Goal: Task Accomplishment & Management: Manage account settings

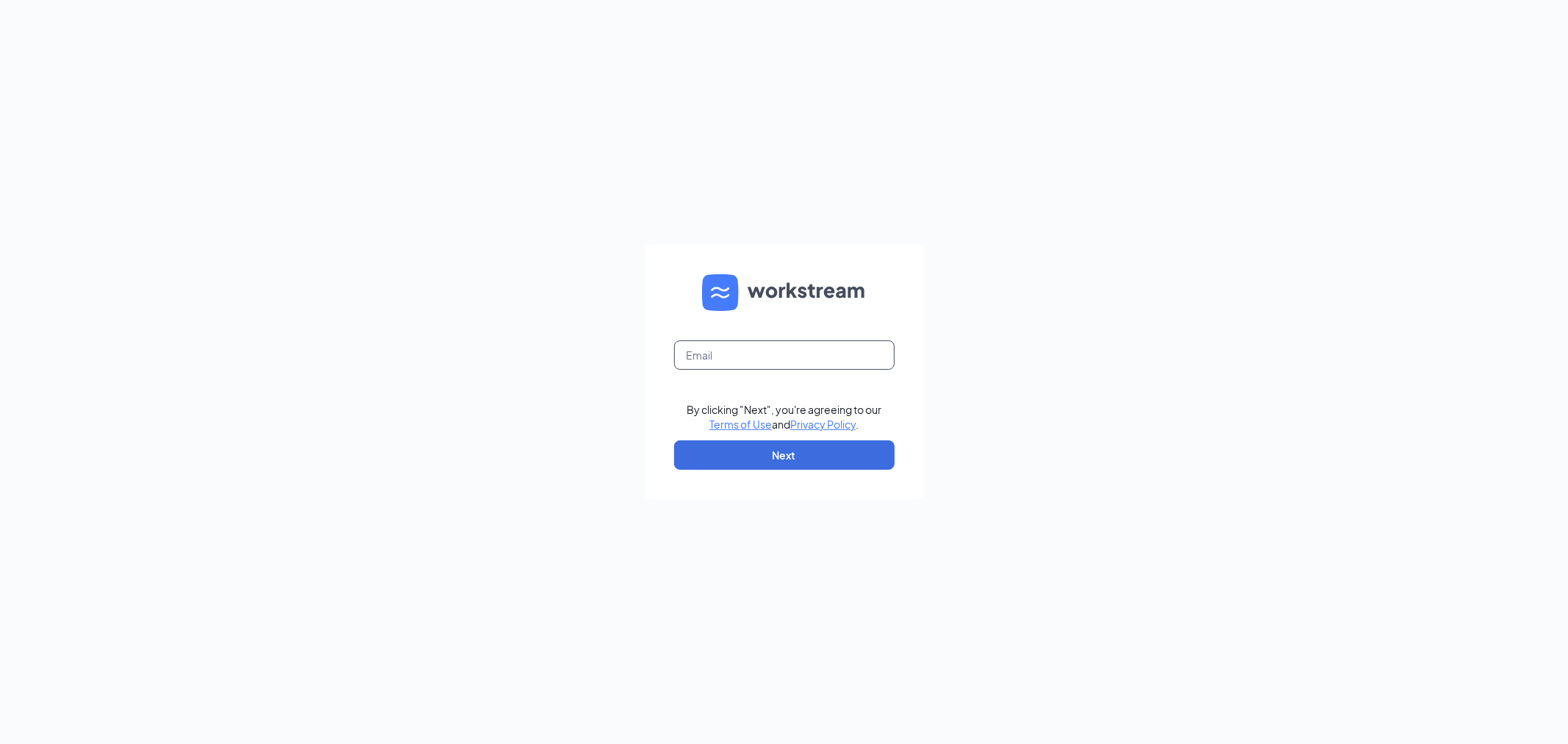
click at [781, 353] on input "text" at bounding box center [784, 355] width 220 height 29
type input "[PERSON_NAME][EMAIL_ADDRESS][DOMAIN_NAME]"
click at [753, 446] on button "Next" at bounding box center [784, 455] width 220 height 29
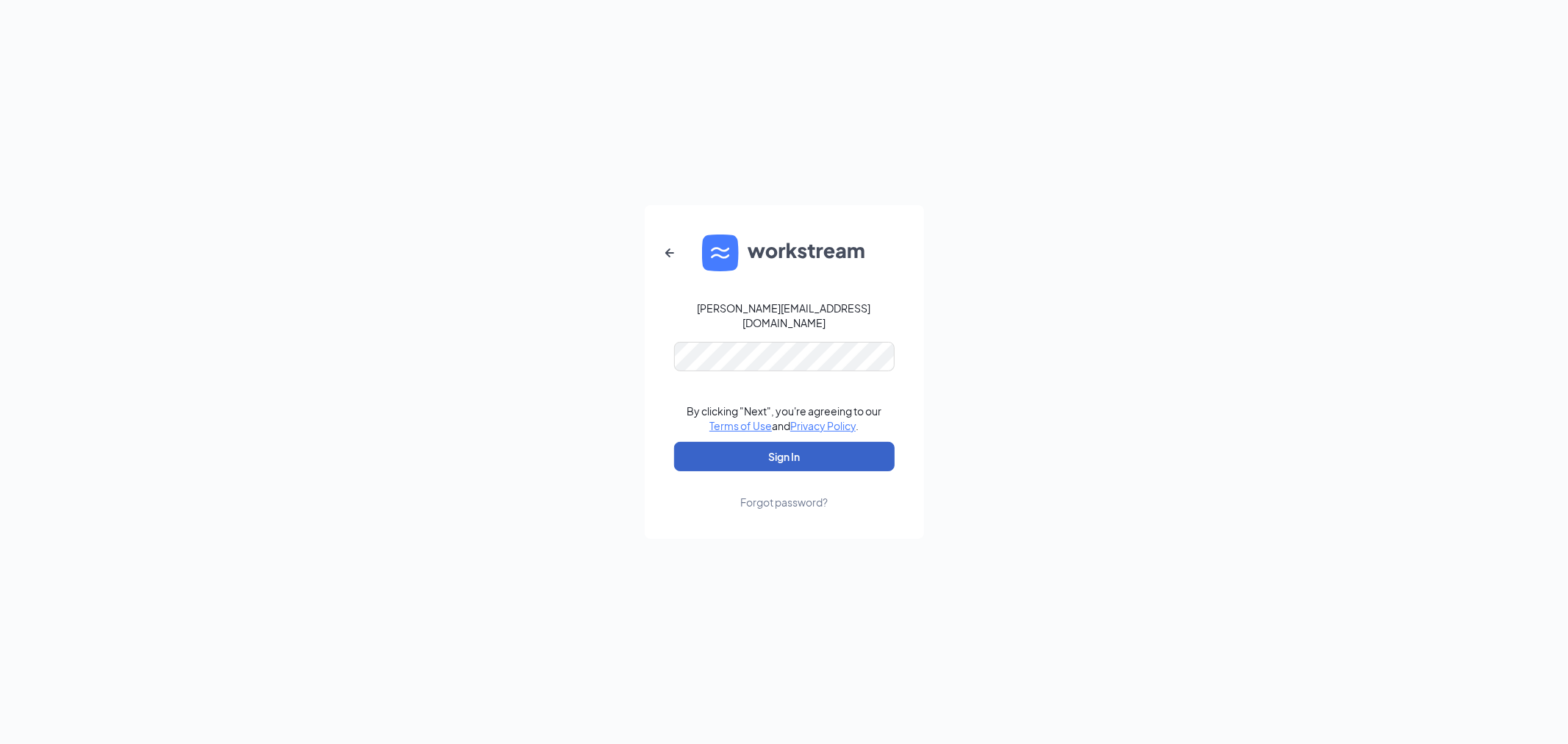
click at [775, 453] on button "Sign In" at bounding box center [784, 457] width 220 height 29
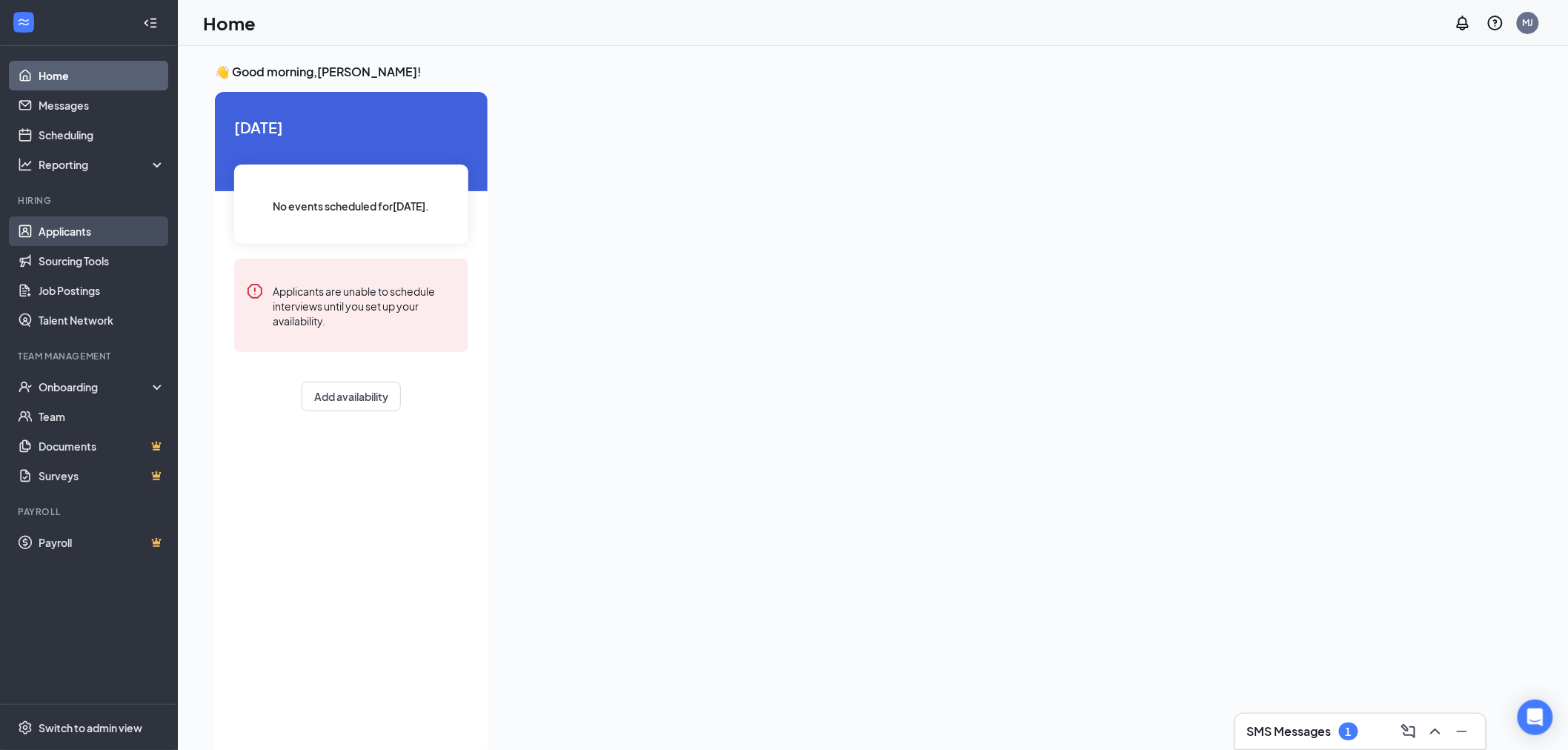
click at [57, 232] on link "Applicants" at bounding box center [102, 231] width 127 height 30
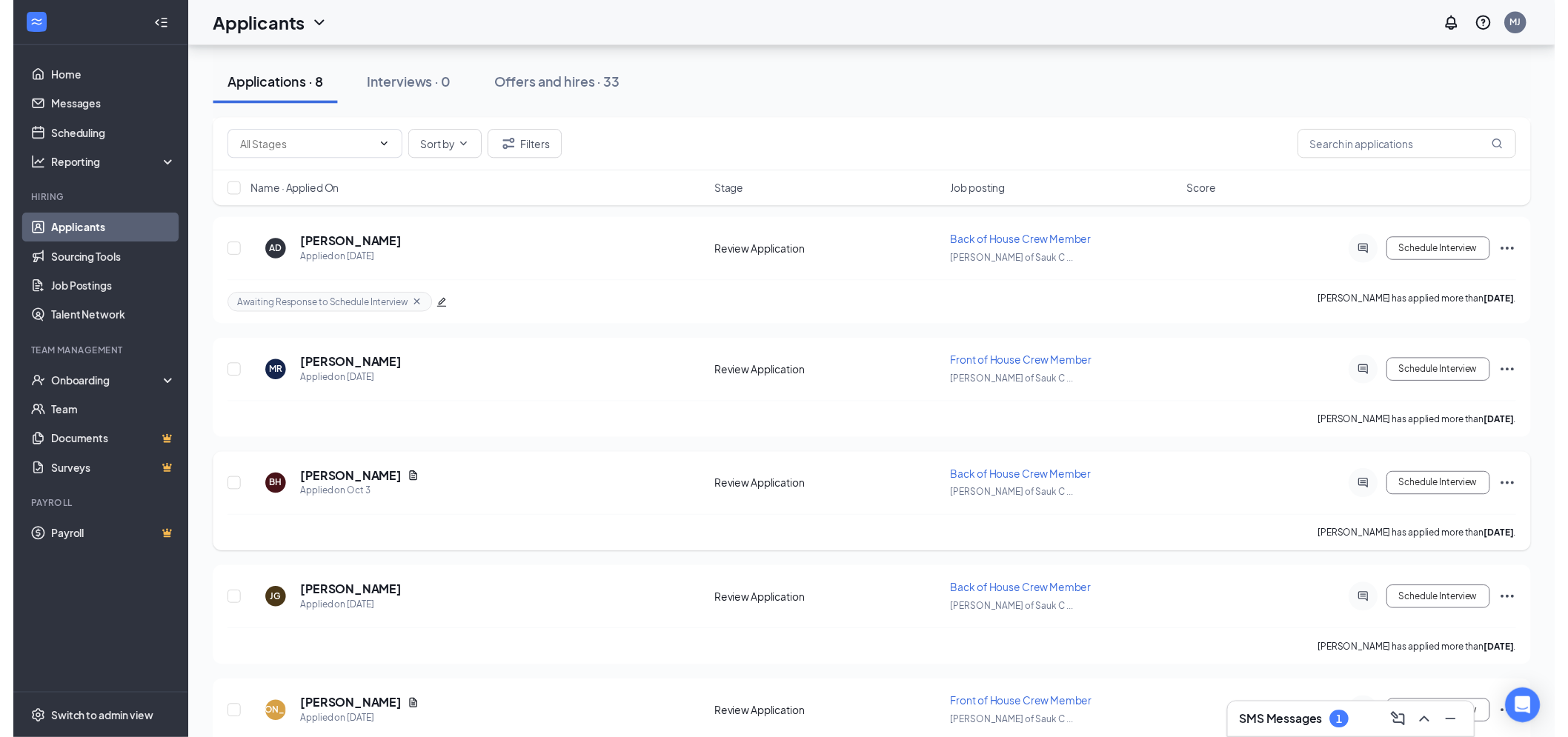
scroll to position [373, 0]
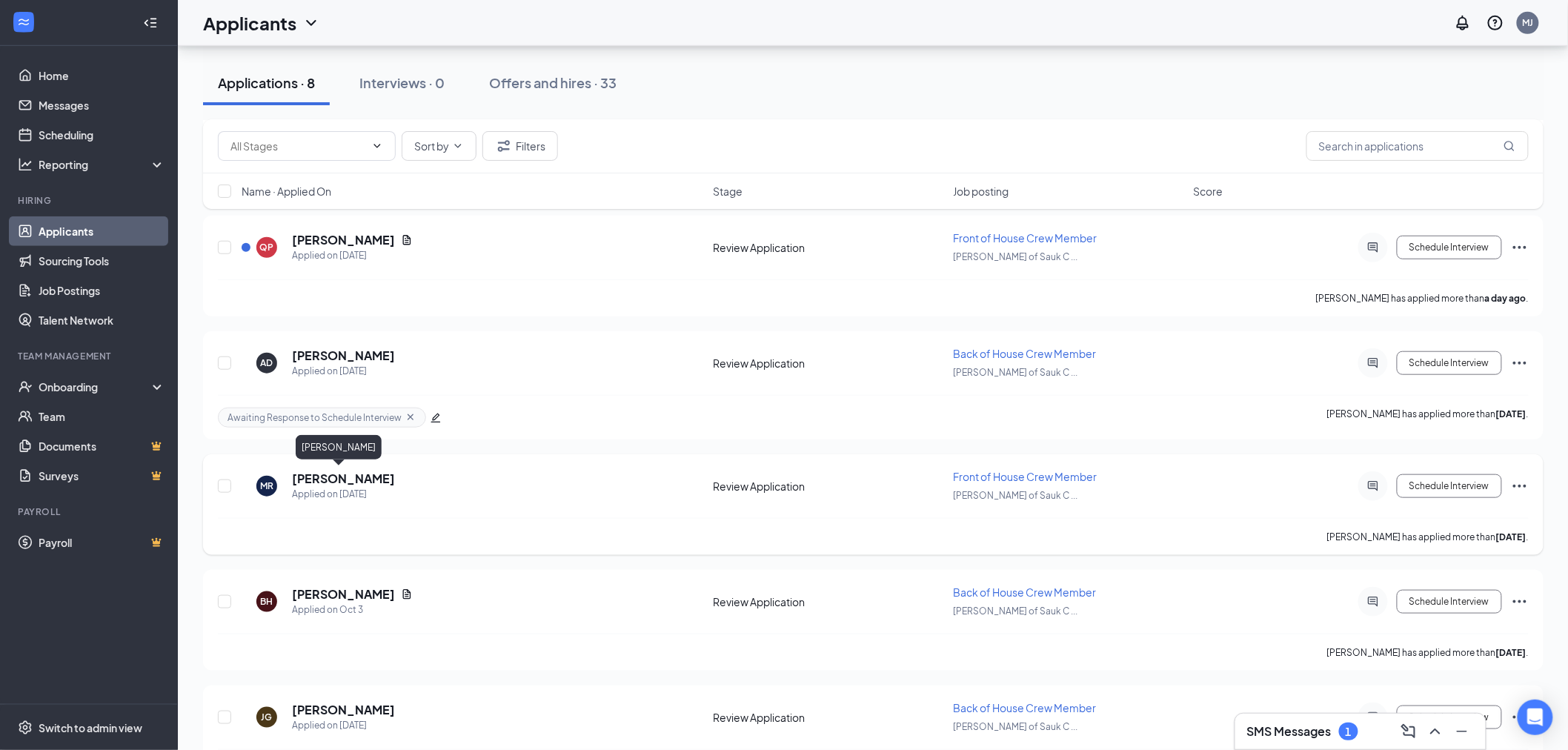
click at [330, 470] on h5 "[PERSON_NAME]" at bounding box center [343, 479] width 103 height 16
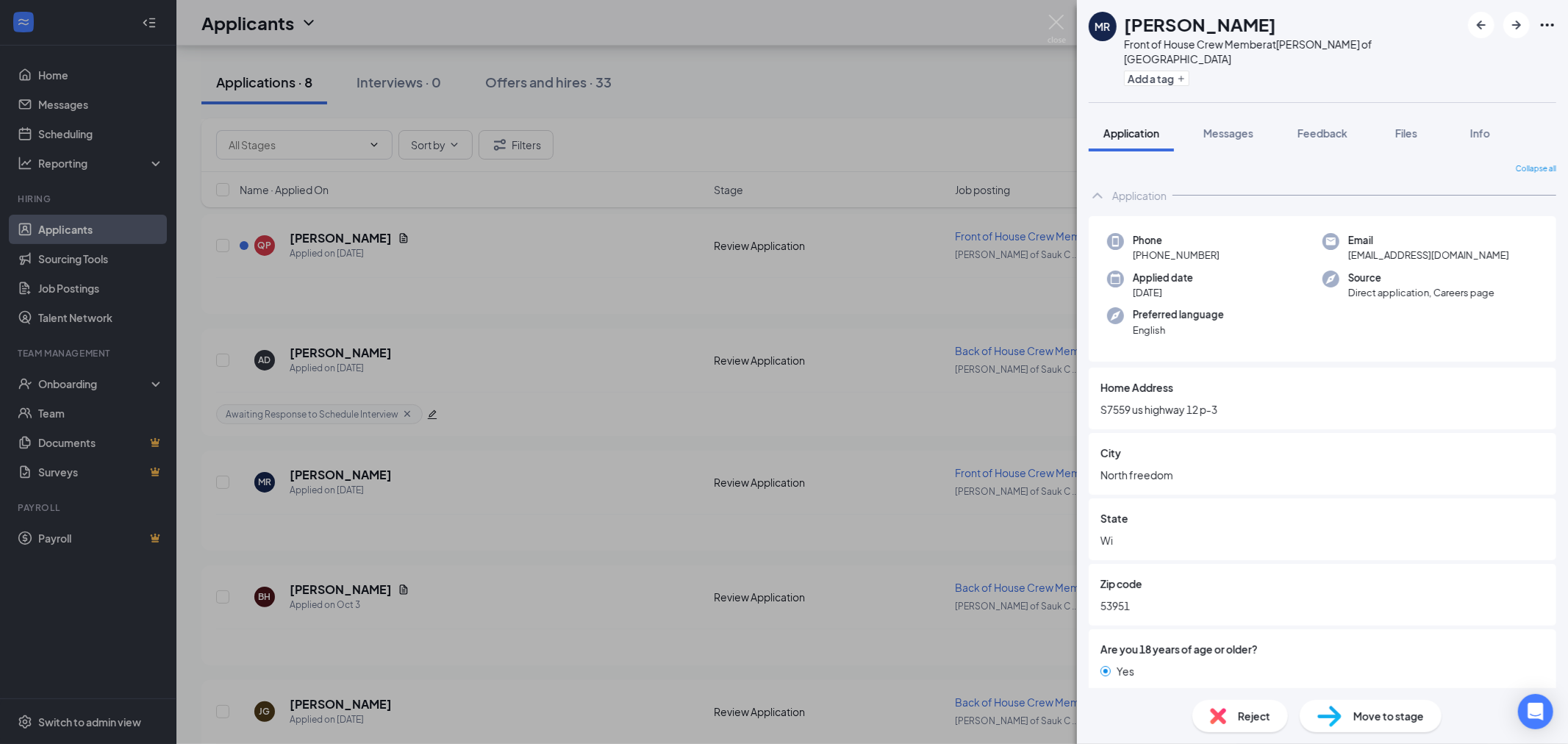
click at [762, 133] on div "[PERSON_NAME] [PERSON_NAME] Front of House Crew Member at [PERSON_NAME] of [GEO…" at bounding box center [784, 372] width 1568 height 744
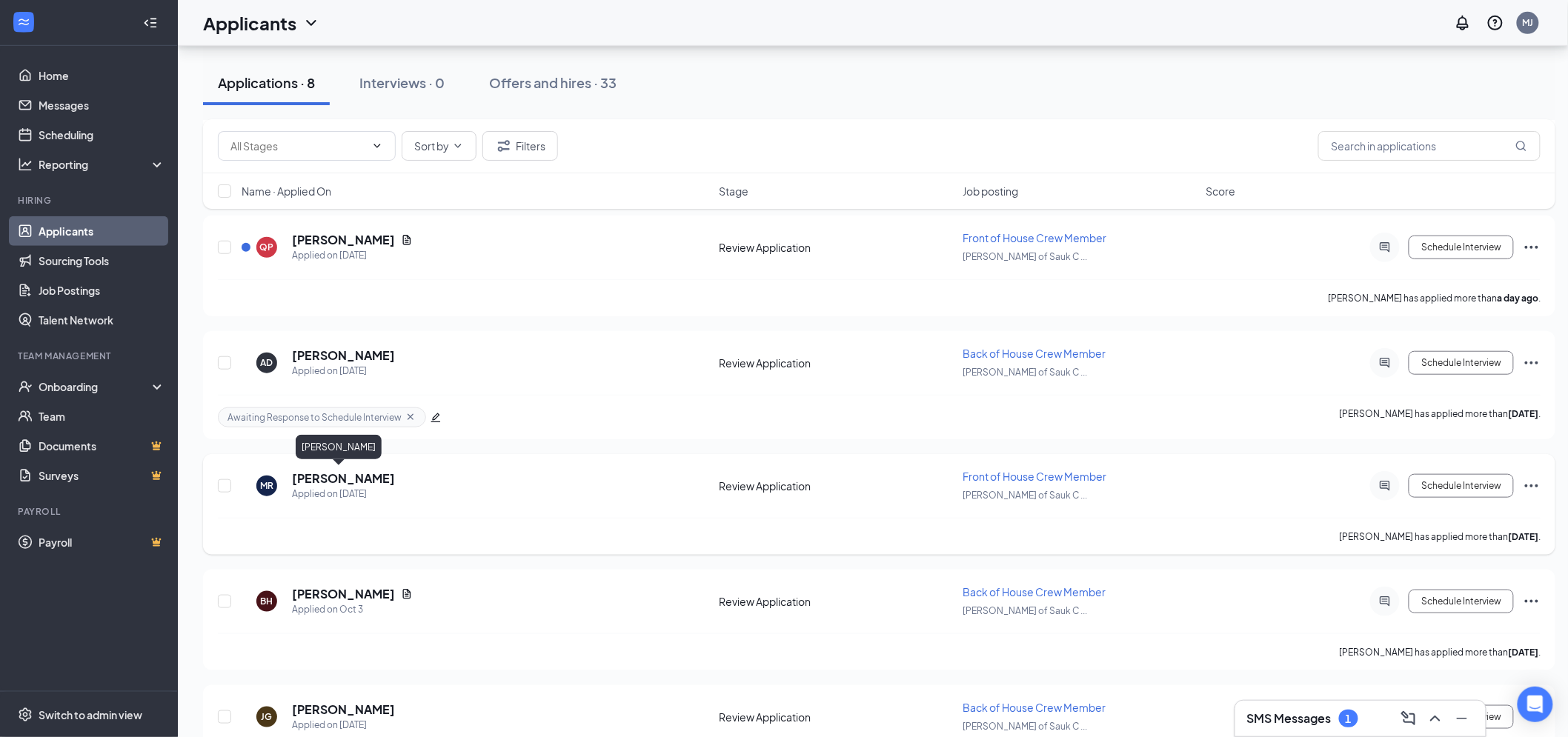
click at [338, 476] on h5 "[PERSON_NAME]" at bounding box center [343, 478] width 103 height 16
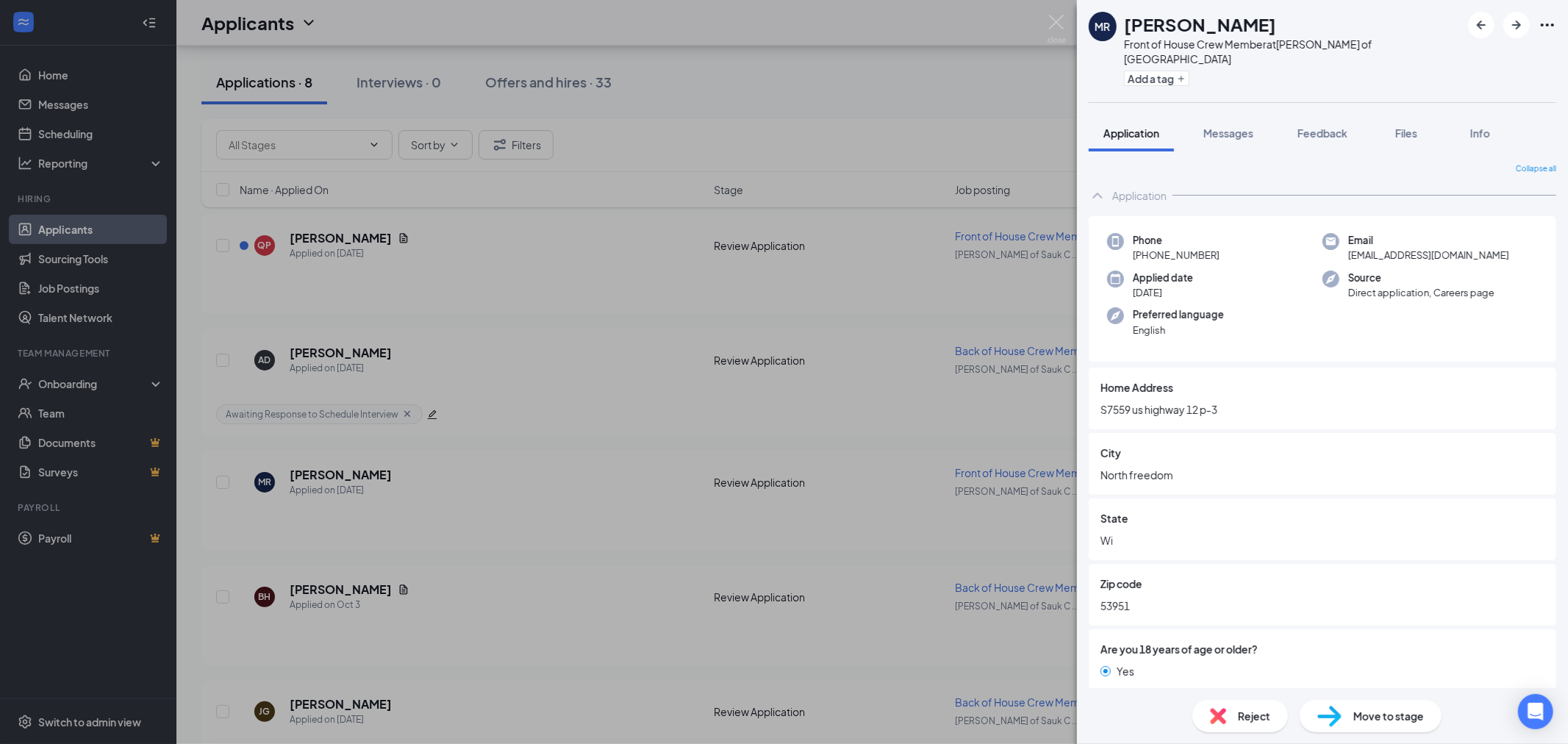
click at [398, 456] on div "[PERSON_NAME] [PERSON_NAME] Front of House Crew Member at [PERSON_NAME] of [GEO…" at bounding box center [784, 372] width 1568 height 744
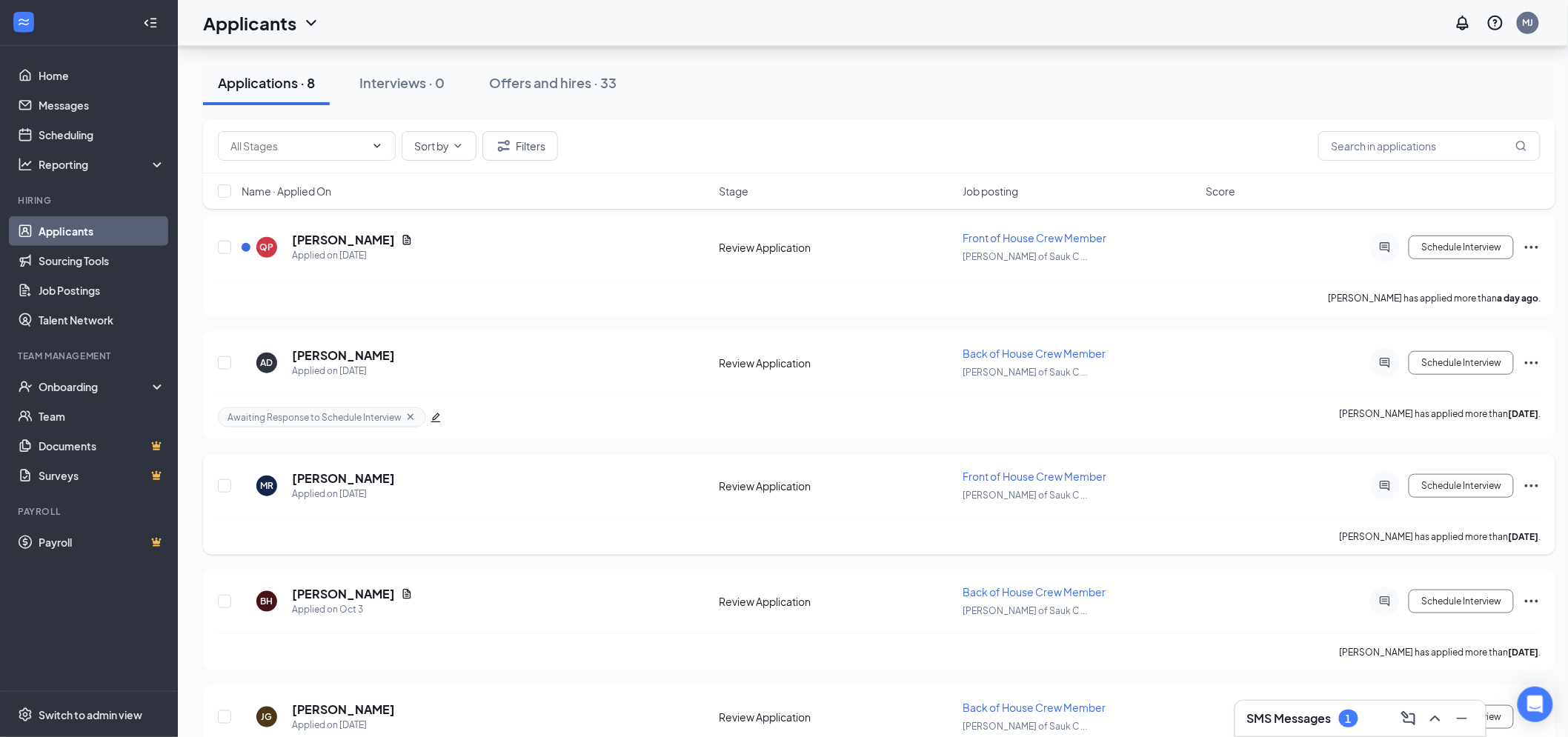
click at [1543, 480] on div "[PERSON_NAME] [PERSON_NAME] Applied on [DATE] Review Application Front of House…" at bounding box center [879, 504] width 1353 height 101
click at [1539, 478] on icon "Ellipses" at bounding box center [1532, 486] width 18 height 18
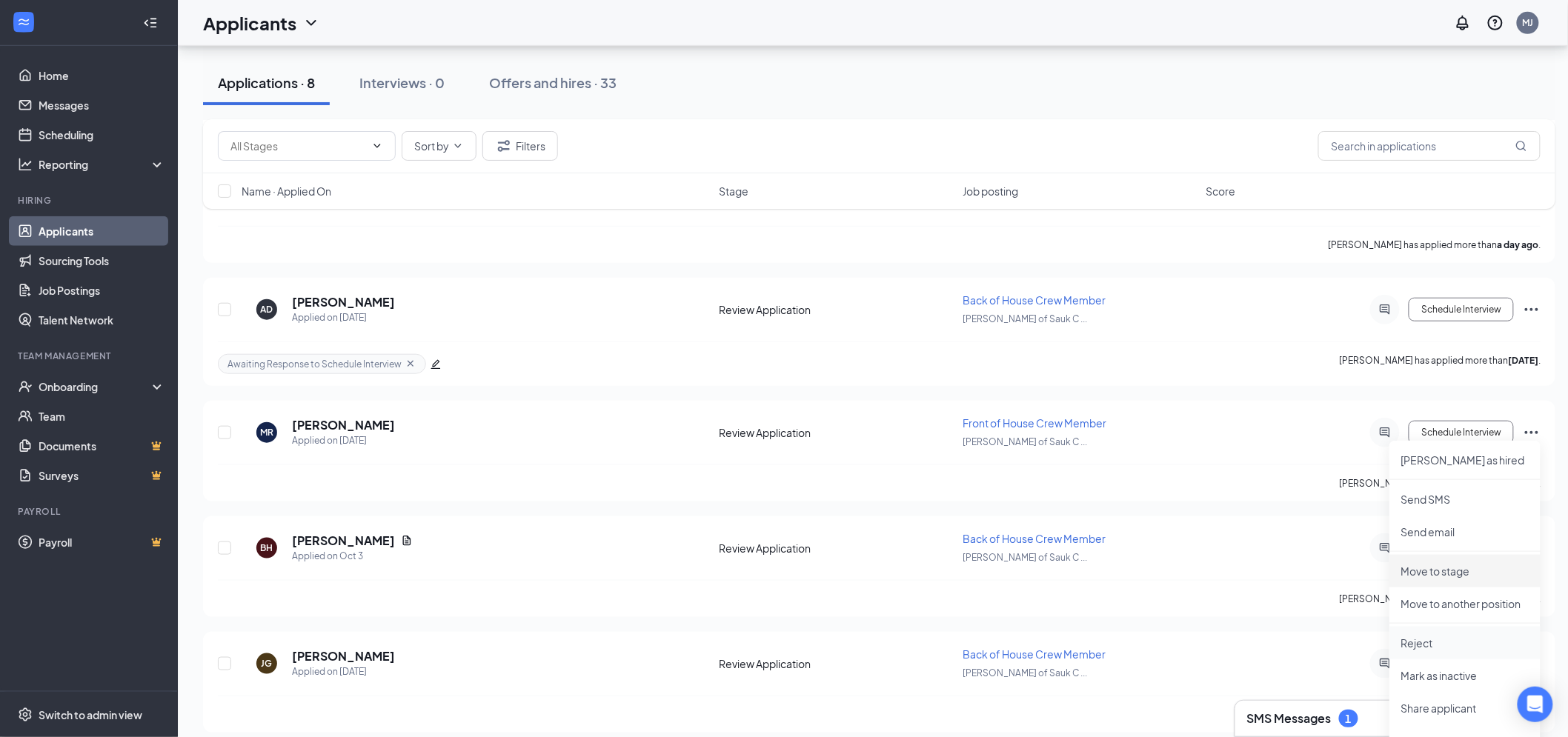
scroll to position [455, 0]
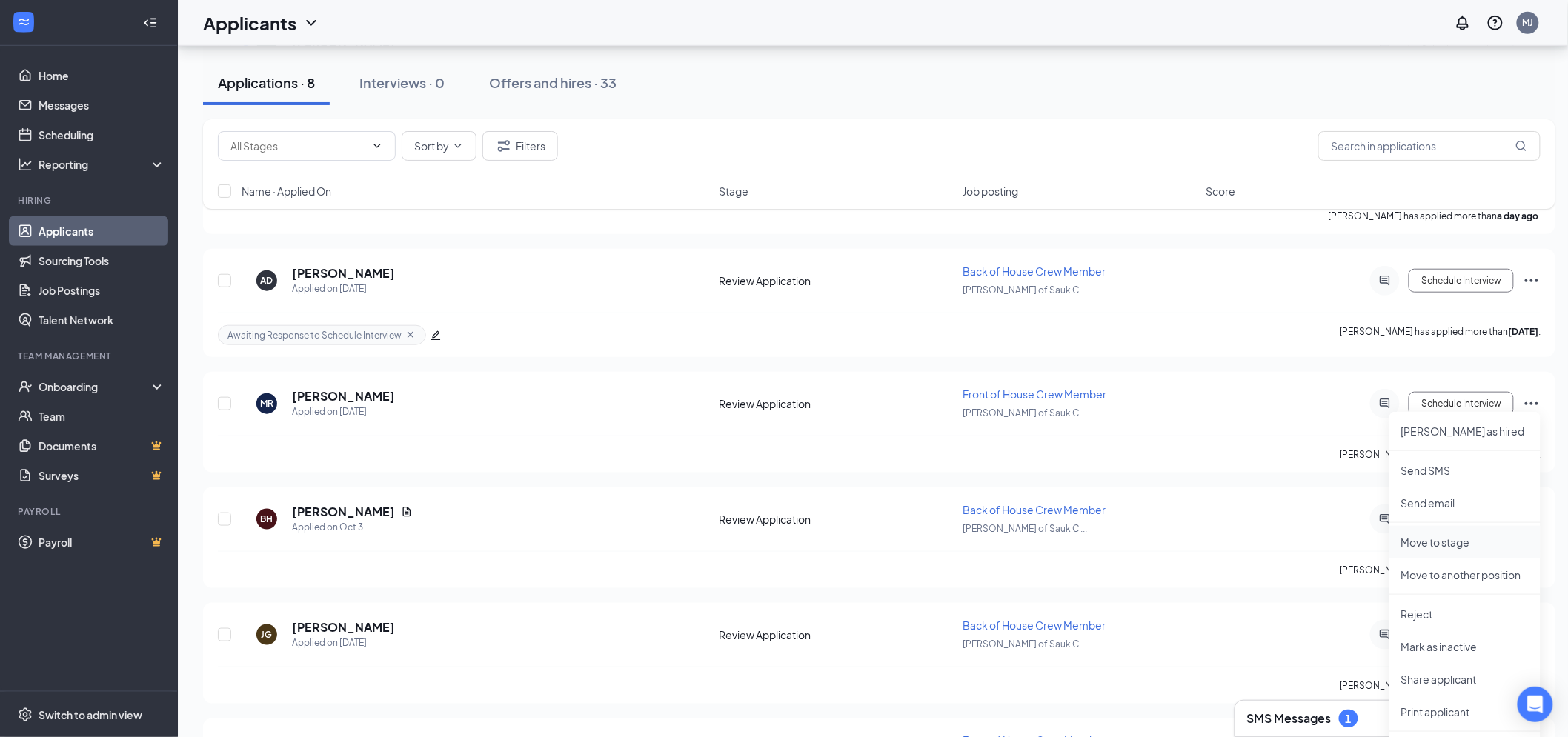
click at [1427, 539] on p "Move to stage" at bounding box center [1465, 542] width 128 height 15
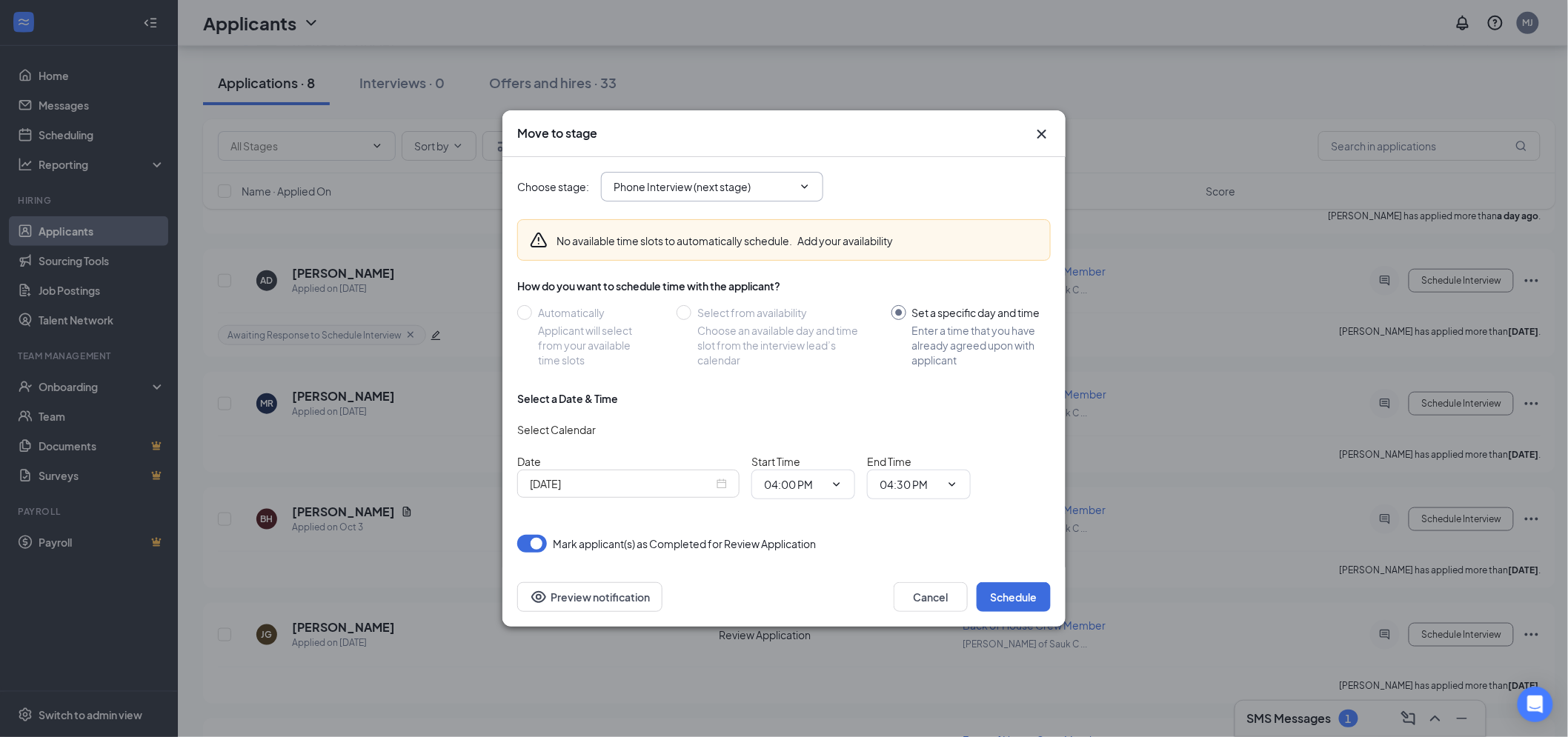
click at [818, 189] on span "Phone Interview (next stage)" at bounding box center [712, 187] width 222 height 29
click at [809, 188] on icon "ChevronDown" at bounding box center [804, 187] width 11 height 11
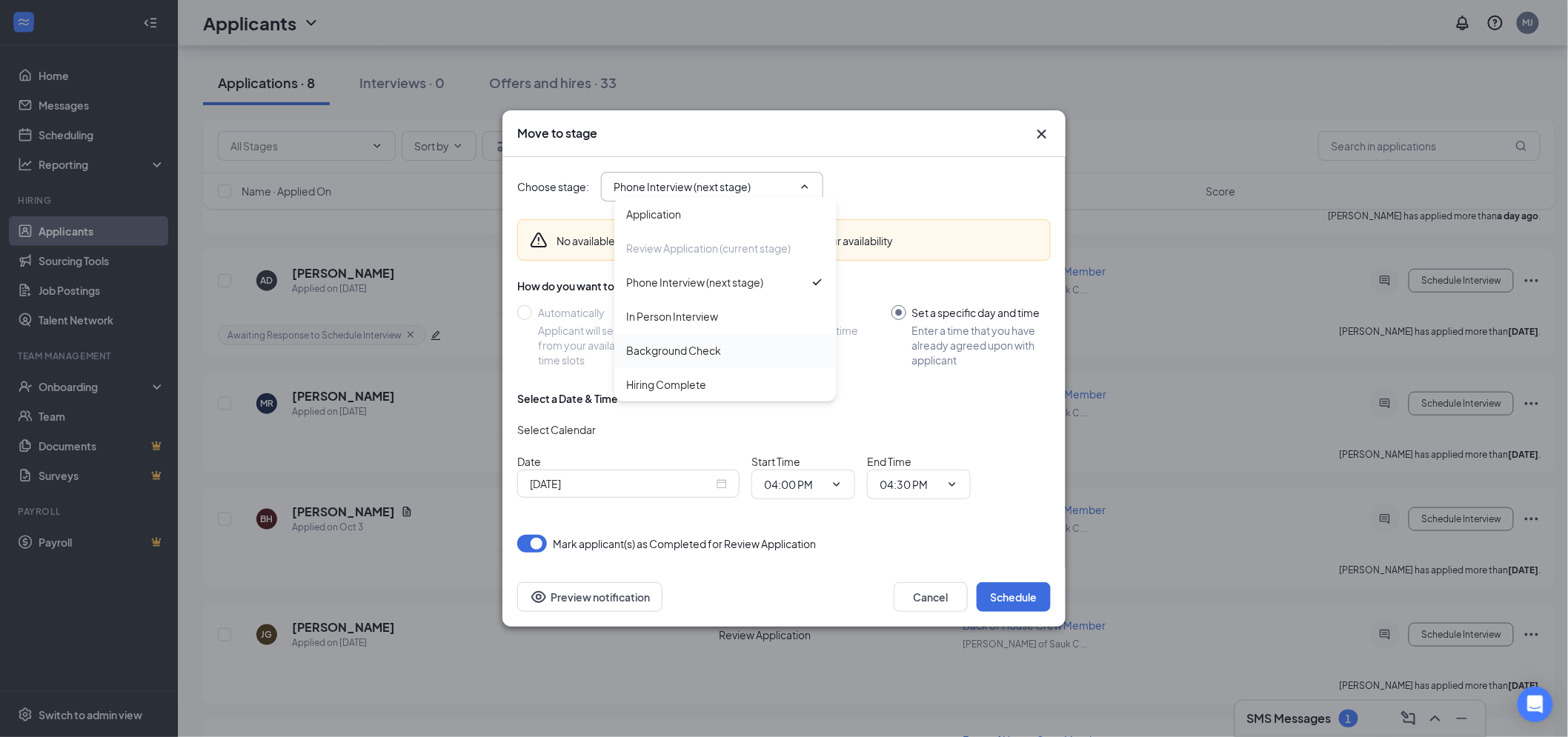
click at [704, 350] on div "Background Check" at bounding box center [673, 350] width 95 height 16
type input "Background Check"
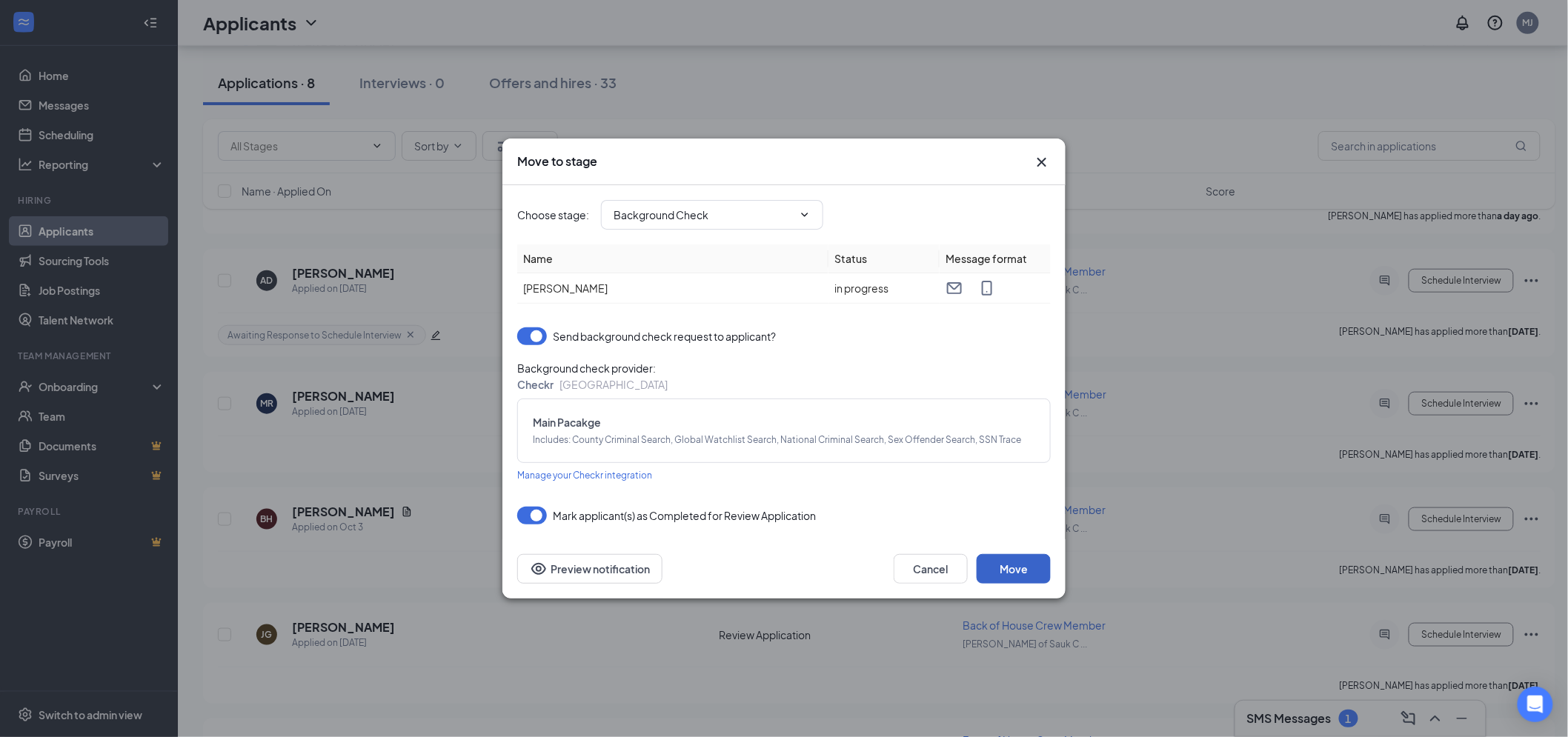
click at [1020, 567] on button "Move" at bounding box center [1013, 569] width 74 height 29
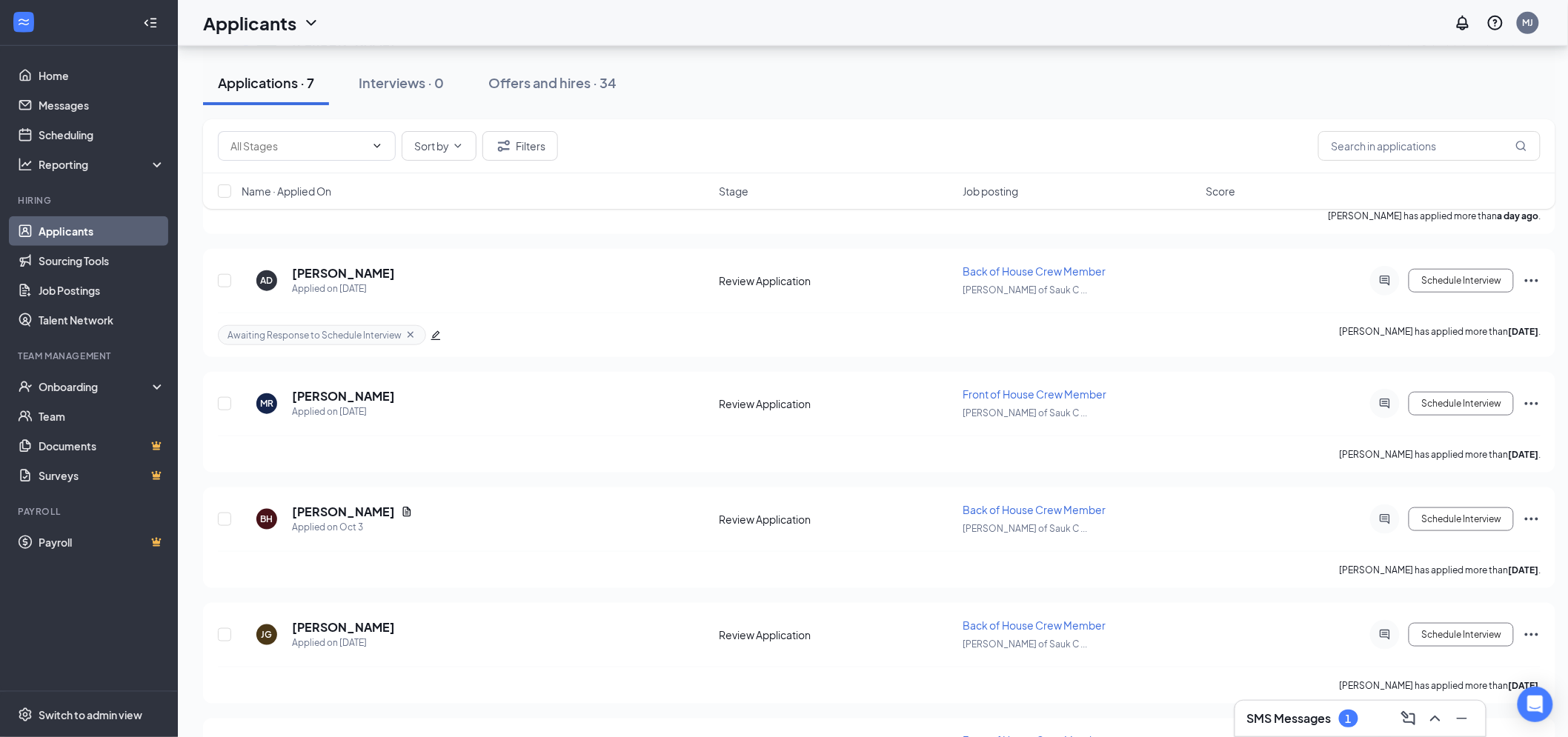
scroll to position [435, 0]
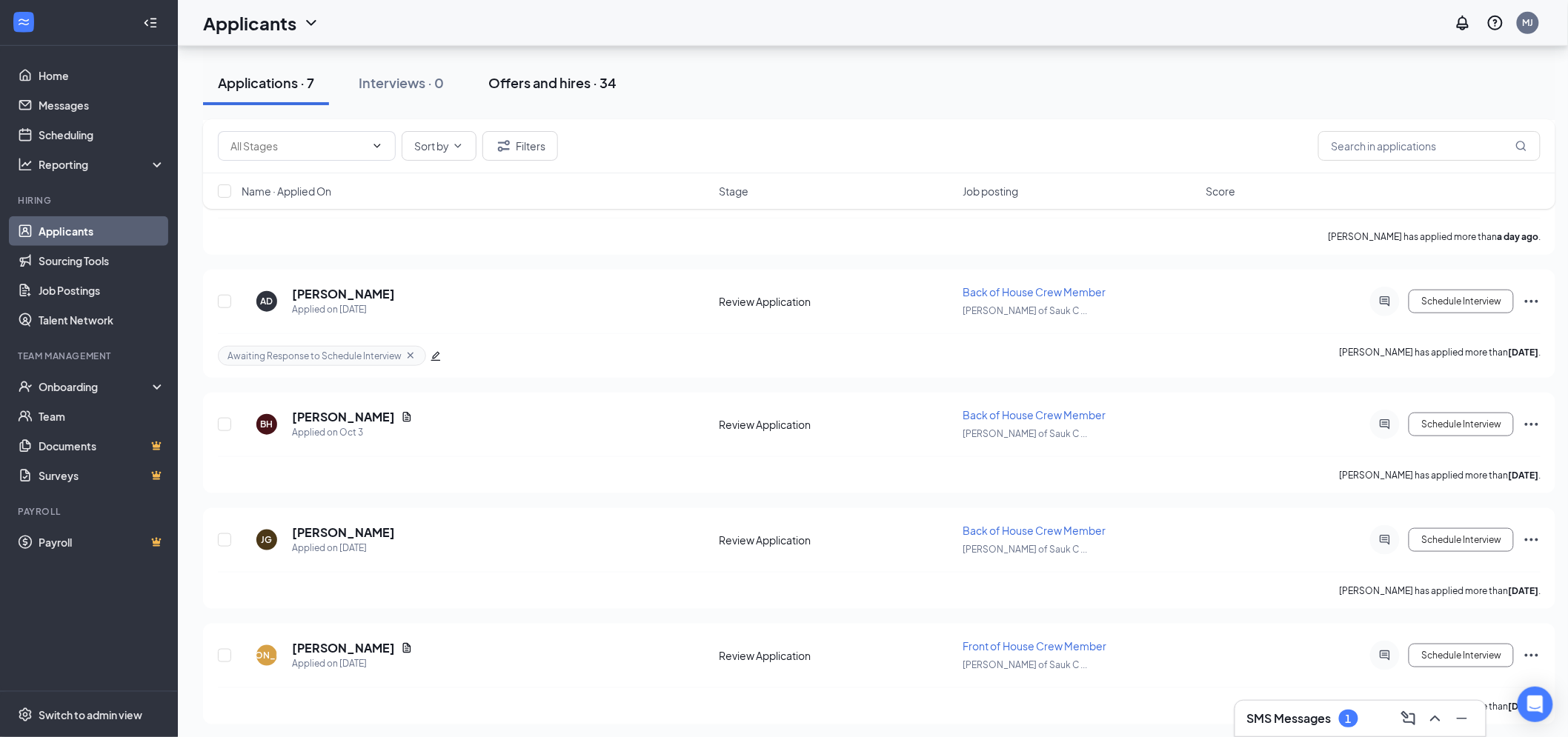
click at [523, 97] on button "Offers and hires · 34" at bounding box center [552, 83] width 158 height 44
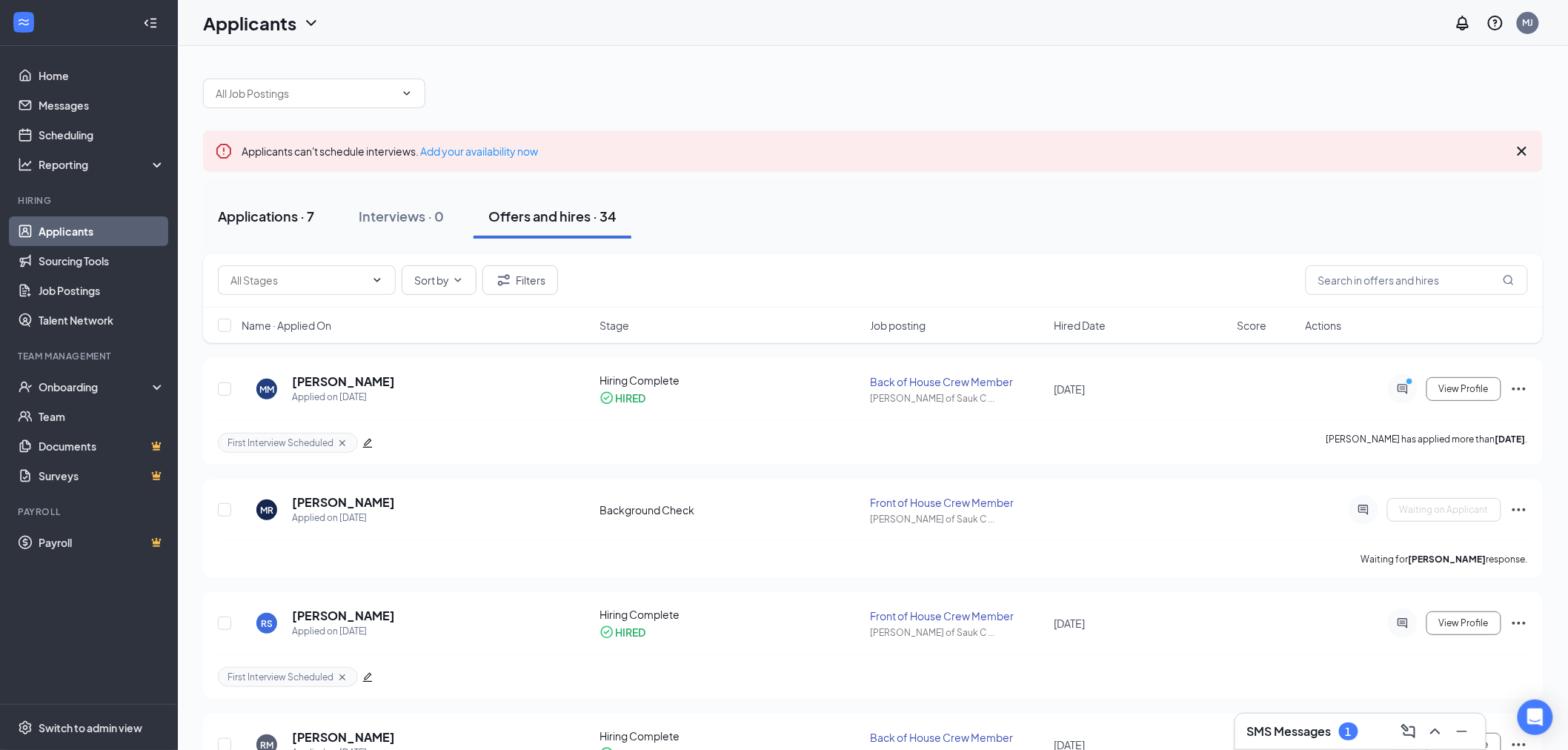
click at [271, 226] on button "Applications · 7" at bounding box center [266, 216] width 126 height 44
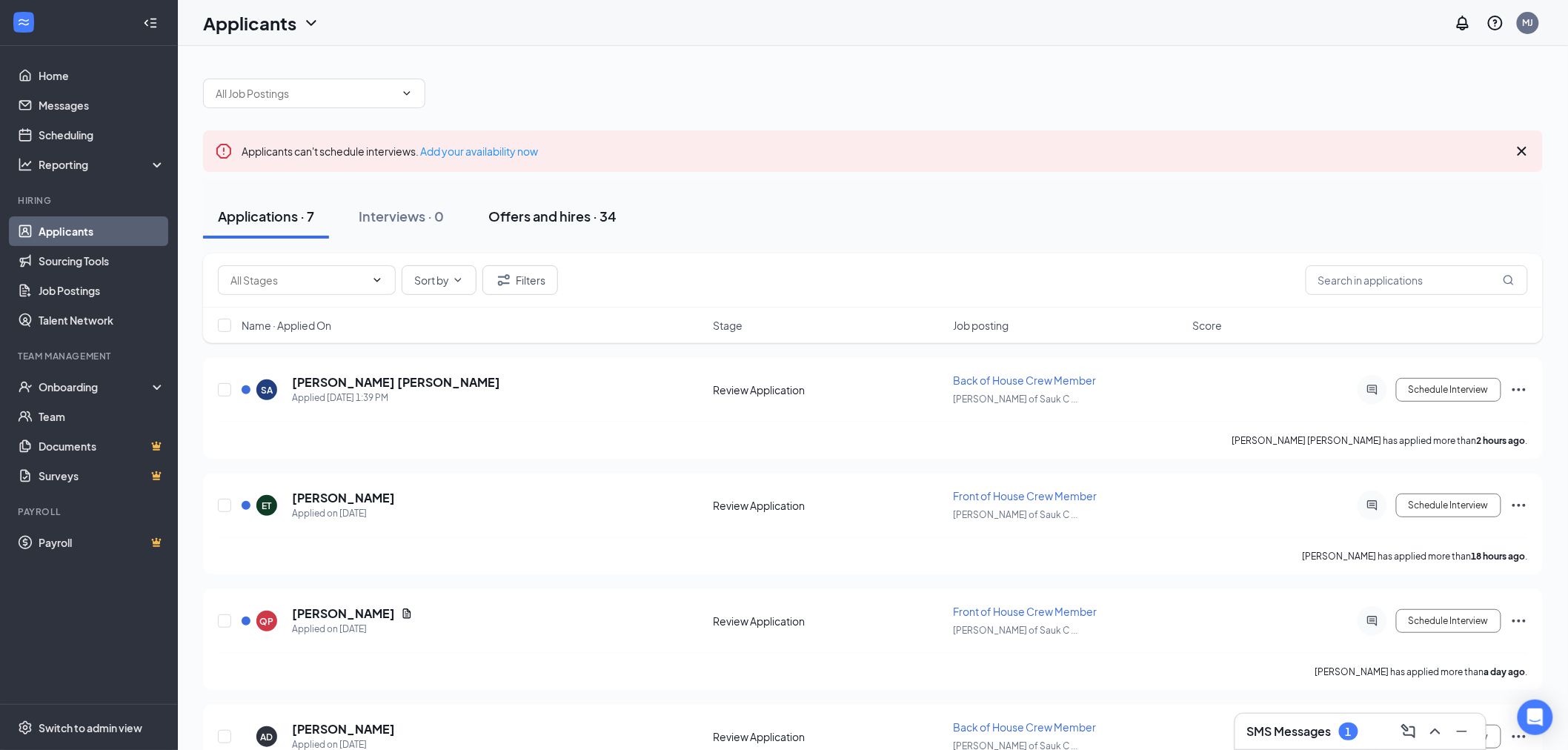
click at [546, 210] on div "Offers and hires · 34" at bounding box center [552, 216] width 128 height 19
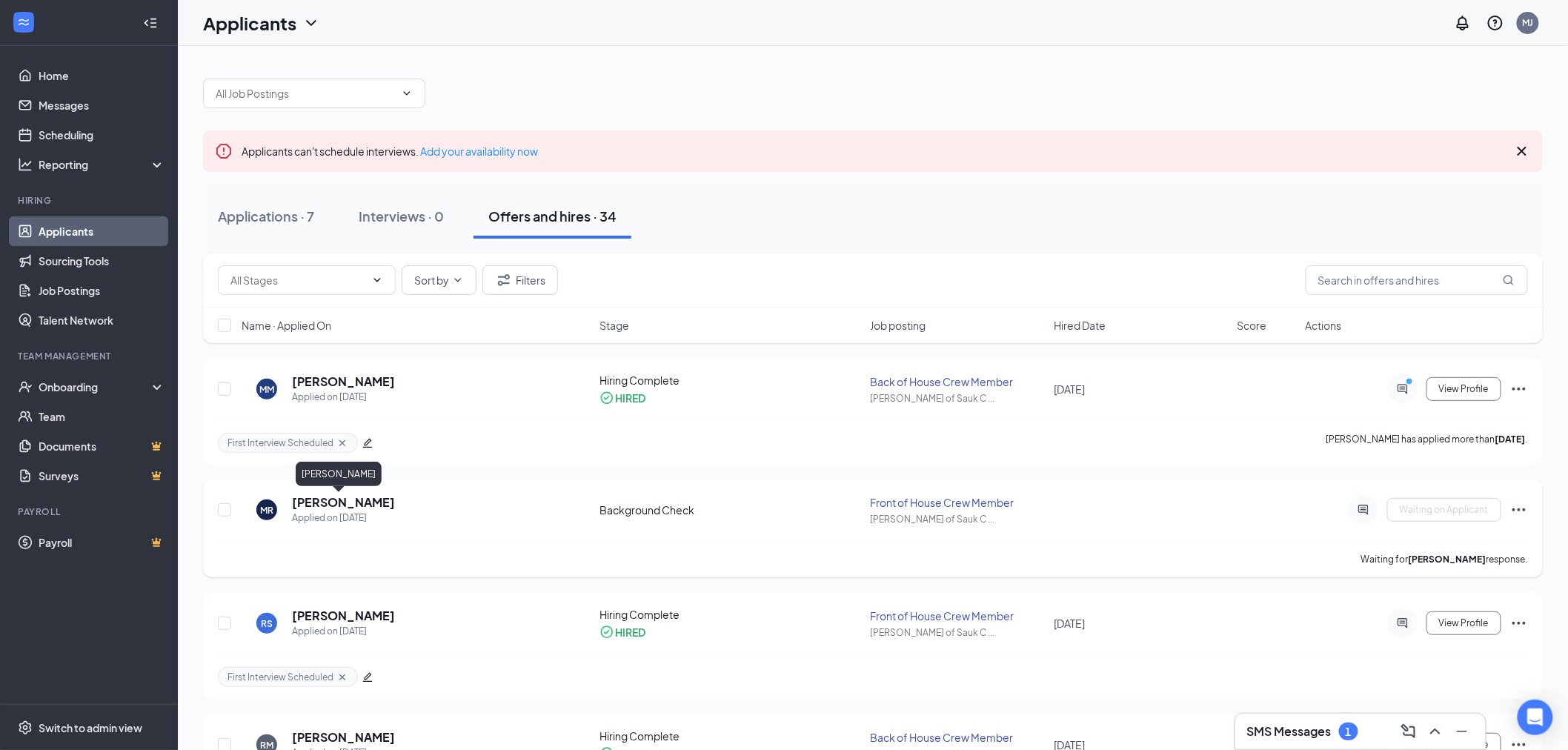
click at [324, 502] on h5 "[PERSON_NAME]" at bounding box center [343, 502] width 103 height 16
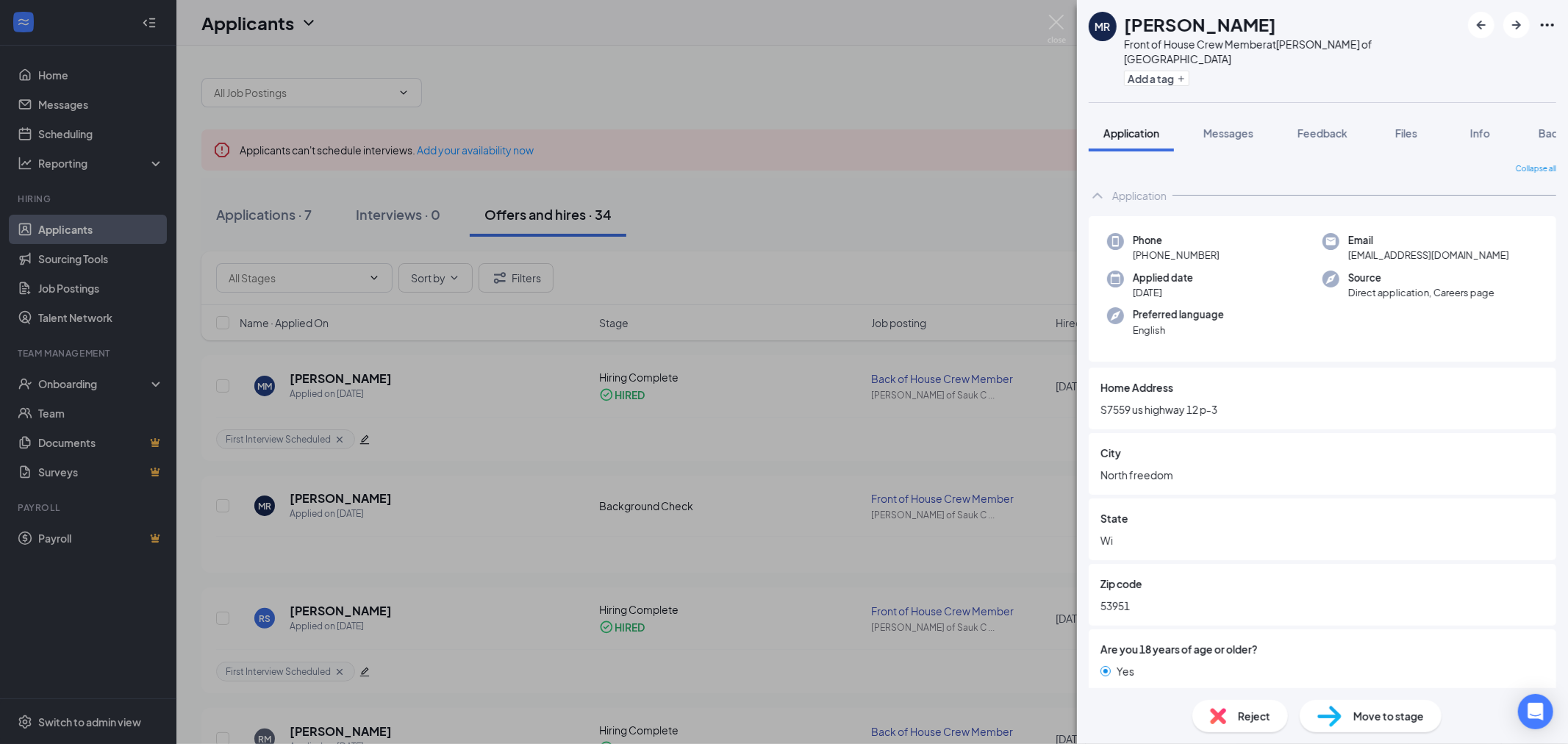
click at [795, 218] on div "[PERSON_NAME] [PERSON_NAME] Front of House Crew Member at [PERSON_NAME] of [GEO…" at bounding box center [784, 372] width 1568 height 744
